Goal: Task Accomplishment & Management: Manage account settings

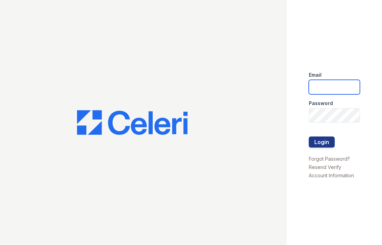
click at [332, 83] on input "email" at bounding box center [333, 87] width 51 height 14
type input "[PERSON_NAME][EMAIL_ADDRESS][PERSON_NAME][DOMAIN_NAME]"
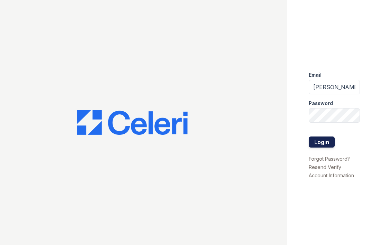
click at [316, 143] on button "Login" at bounding box center [321, 141] width 26 height 11
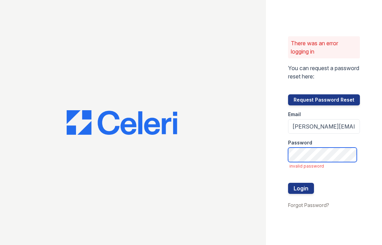
click at [288, 183] on button "Login" at bounding box center [301, 188] width 26 height 11
